Goal: Information Seeking & Learning: Learn about a topic

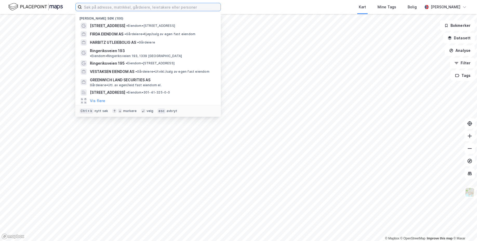
click at [116, 9] on input at bounding box center [151, 7] width 139 height 8
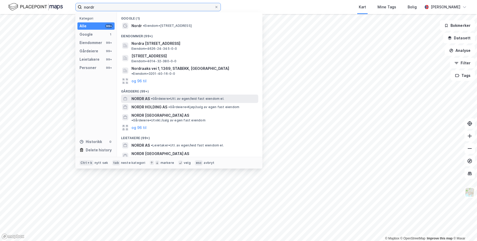
type input "nordr"
click at [145, 95] on span "NORDR AS" at bounding box center [141, 98] width 18 height 6
